Goal: Transaction & Acquisition: Purchase product/service

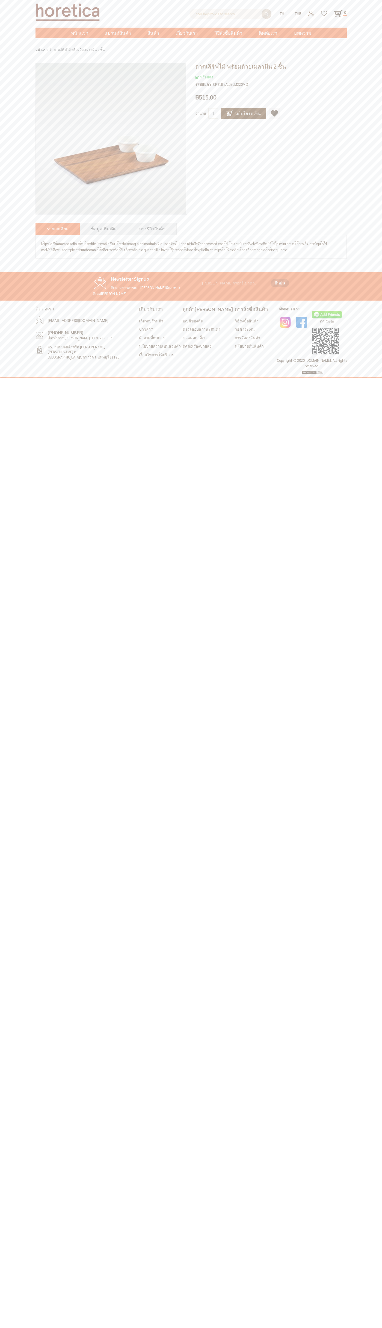
click at [327, 6] on div at bounding box center [318, 12] width 33 height 13
click at [376, 378] on html "ค้นหาขั้นสูง Enter keywords to search... ค้นหา th en THB" at bounding box center [191, 189] width 382 height 378
click at [145, 378] on html "ค้นหาขั้นสูง Enter keywords to search... ค้นหา th en THB" at bounding box center [191, 189] width 382 height 378
click at [27, 378] on html "ค้นหาขั้นสูง Enter keywords to search... ค้นหา th en THB" at bounding box center [191, 189] width 382 height 378
click at [271, 113] on link "[PERSON_NAME]ไปยังรายการโปรด" at bounding box center [274, 113] width 11 height 11
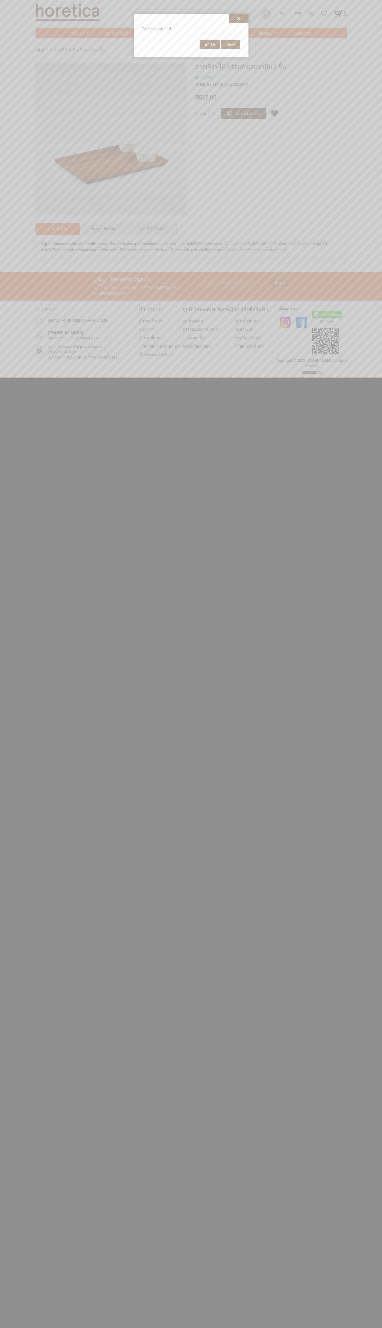
click at [210, 44] on span "ยกเลิก" at bounding box center [210, 44] width 10 height 5
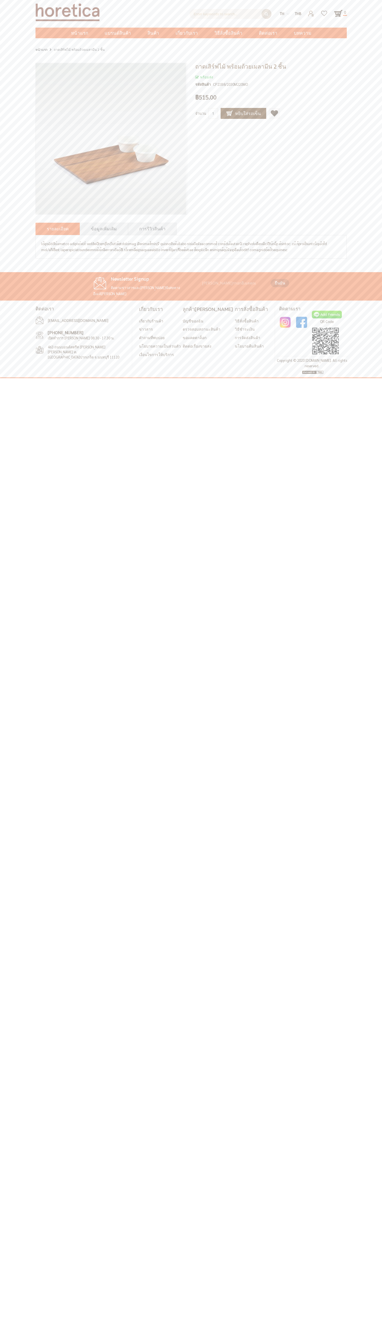
click at [102, 229] on link "ข้อมูลเพิ่มเติม" at bounding box center [104, 228] width 26 height 7
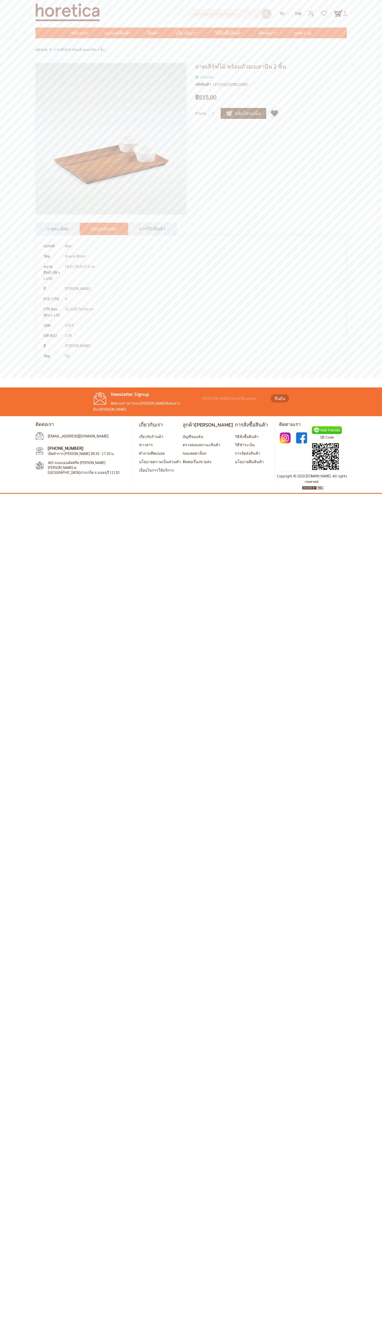
click at [191, 283] on td "[PERSON_NAME]" at bounding box center [202, 288] width 278 height 10
click at [19, 13] on div "ค้นหาขั้นสูง Enter keywords to search... ค้นหา th en THB USD" at bounding box center [191, 19] width 382 height 38
click at [357, 494] on html "ค้นหาขั้นสูง Enter keywords to search... ค้นหา th en THB" at bounding box center [191, 247] width 382 height 494
click at [289, 494] on html "ค้นหาขั้นสูง Enter keywords to search... ค้นหา th en THB" at bounding box center [191, 247] width 382 height 494
click at [12, 494] on html "ค้นหาขั้นสูง Enter keywords to search... ค้นหา th en THB" at bounding box center [191, 247] width 382 height 494
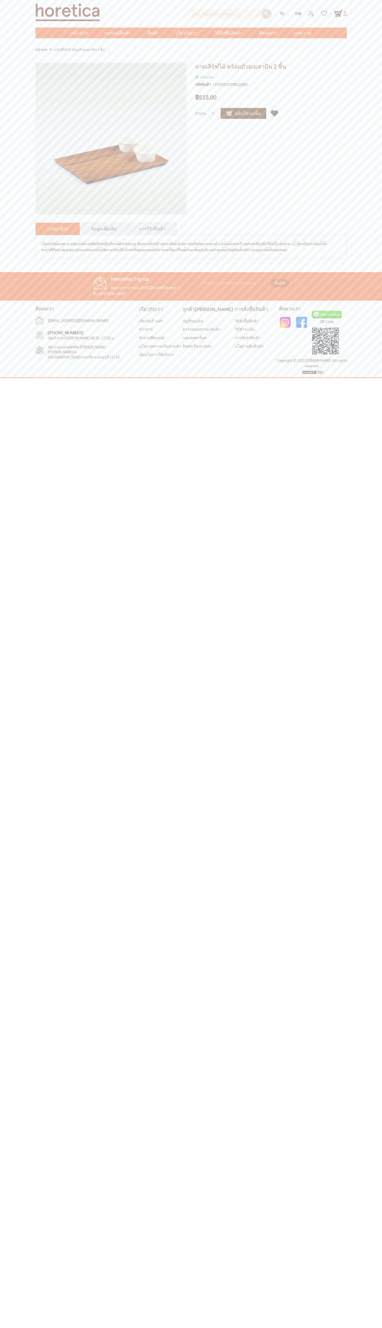
click at [271, 113] on link "[PERSON_NAME]ไปยังรายการโปรด" at bounding box center [274, 113] width 11 height 11
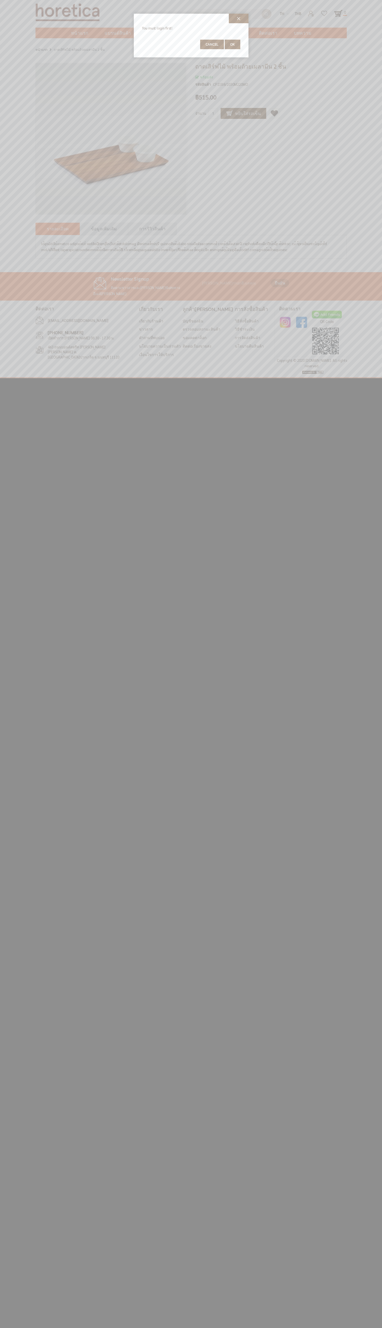
click at [212, 44] on span "Cancel" at bounding box center [212, 44] width 13 height 5
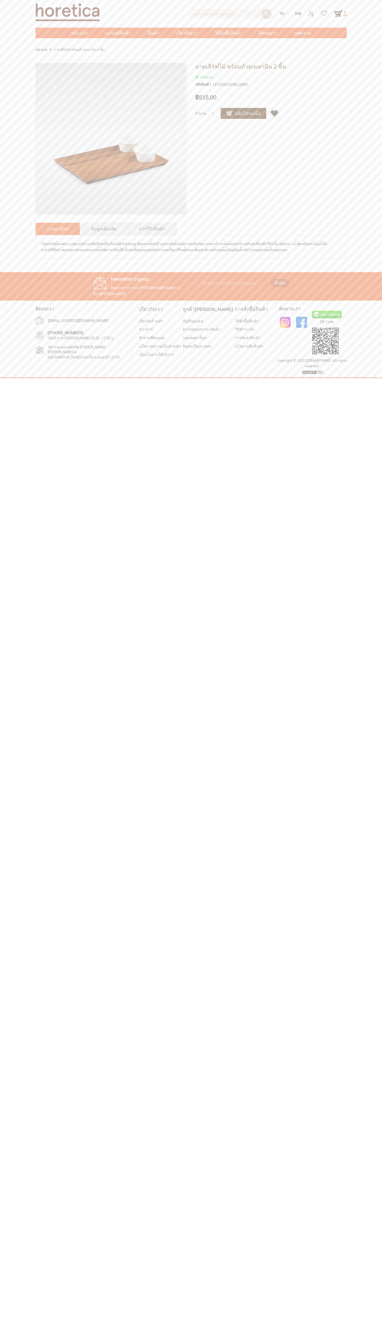
click at [102, 229] on link "ข้อมูลเพิ่มเติม" at bounding box center [104, 228] width 26 height 7
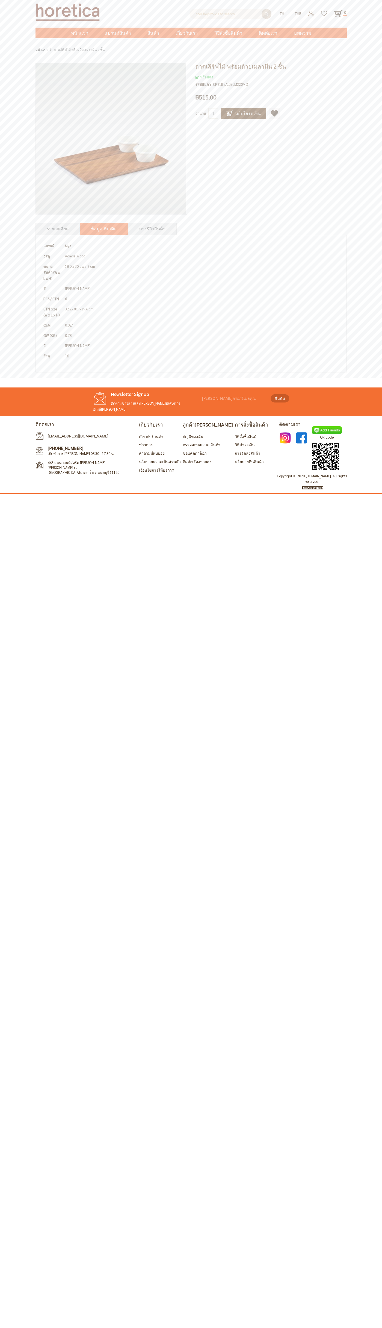
click at [191, 294] on td "6" at bounding box center [202, 299] width 278 height 10
